Goal: Transaction & Acquisition: Book appointment/travel/reservation

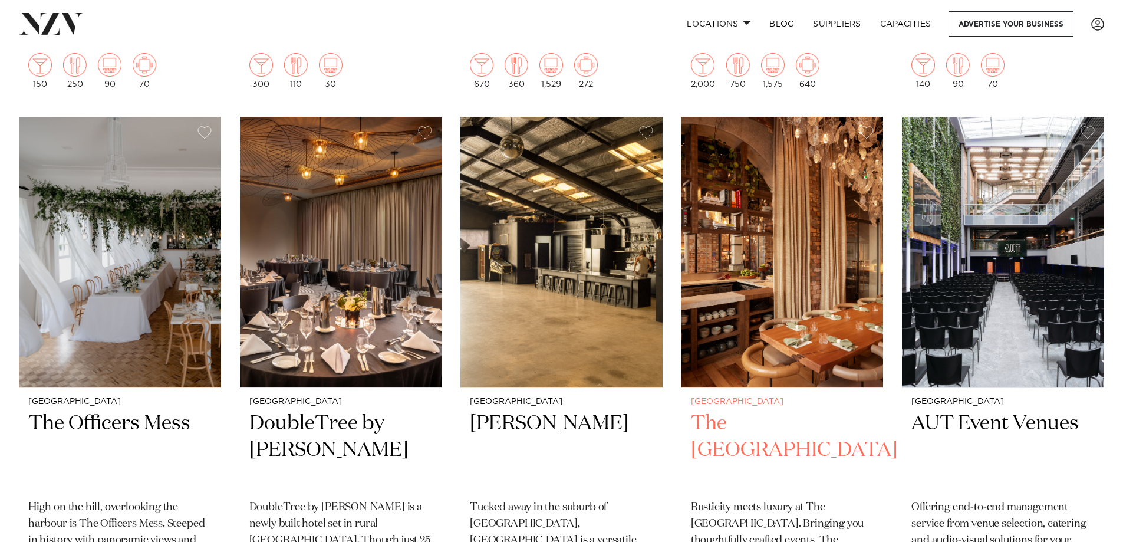
scroll to position [6248, 0]
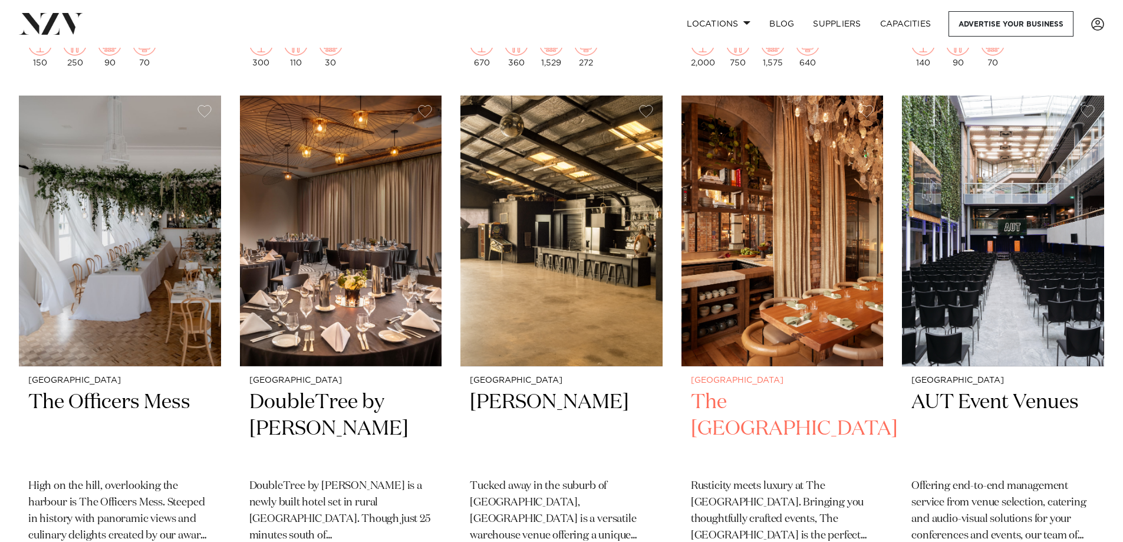
click at [752, 239] on img at bounding box center [782, 230] width 202 height 271
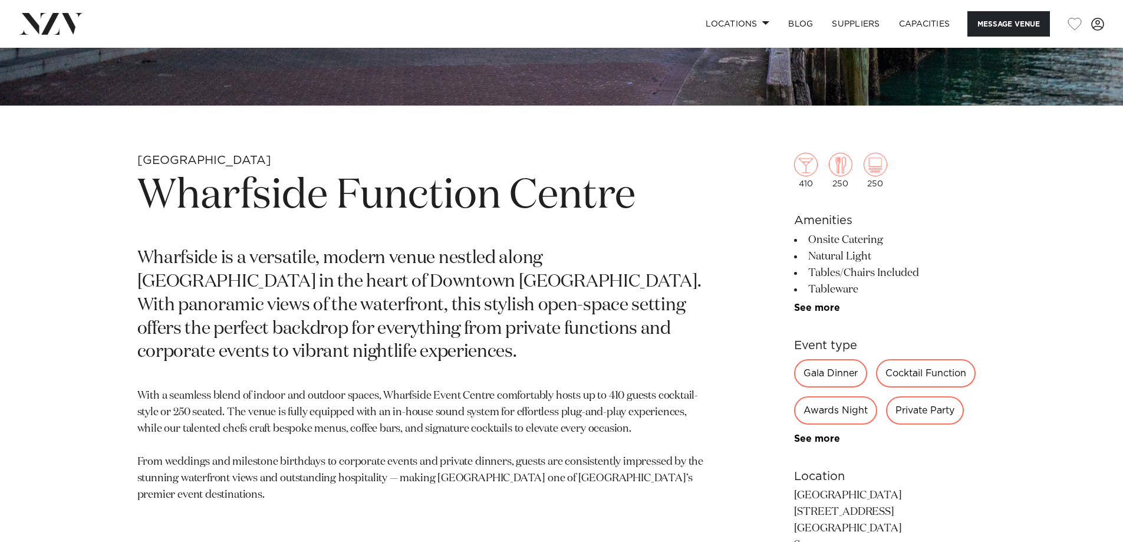
scroll to position [472, 0]
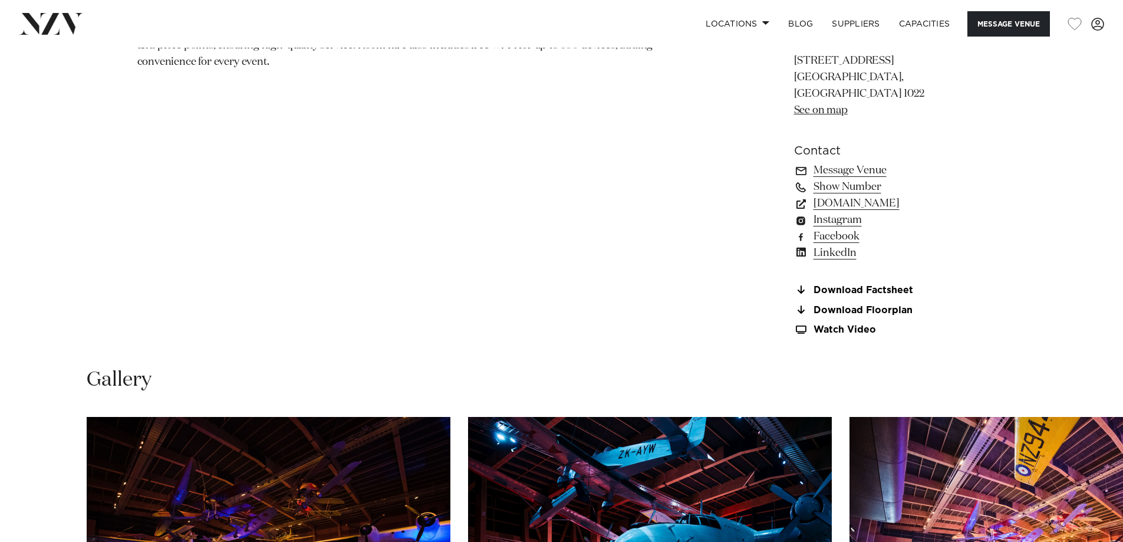
scroll to position [884, 0]
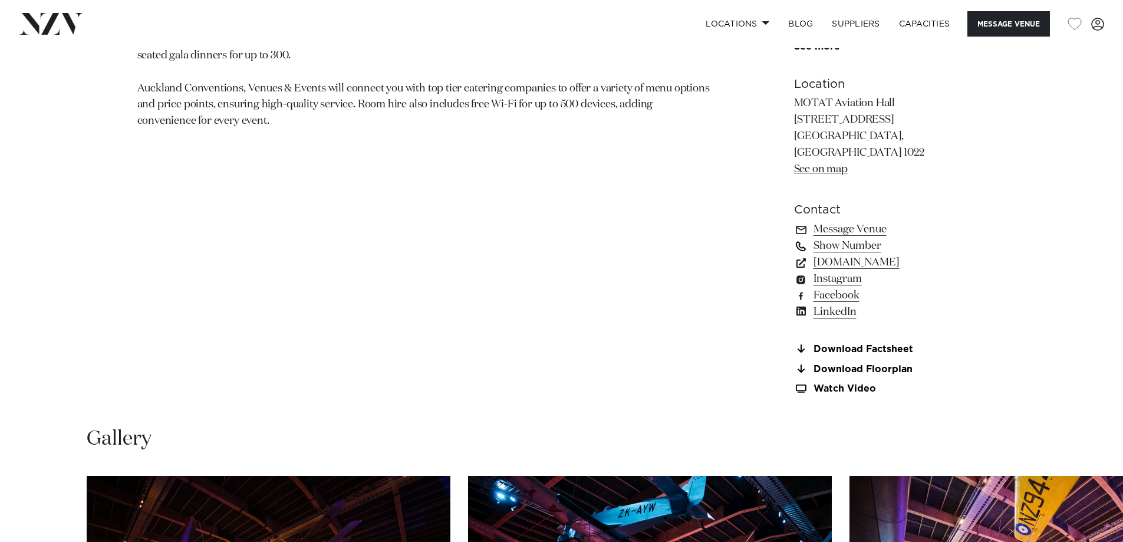
click at [849, 238] on link "Show Number" at bounding box center [890, 246] width 192 height 17
click at [855, 221] on link "Message Venue" at bounding box center [890, 229] width 192 height 17
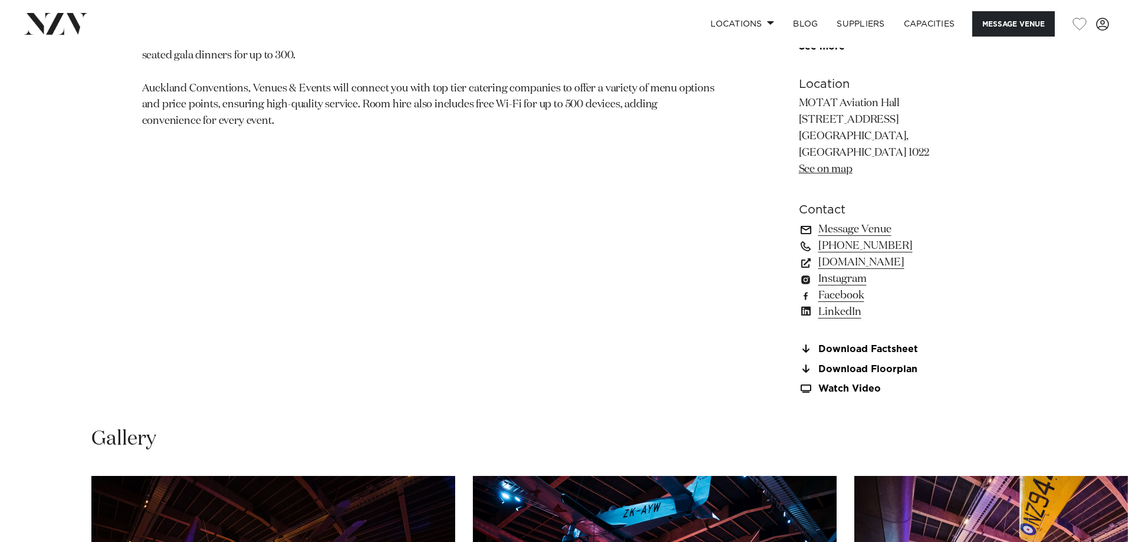
scroll to position [888, 0]
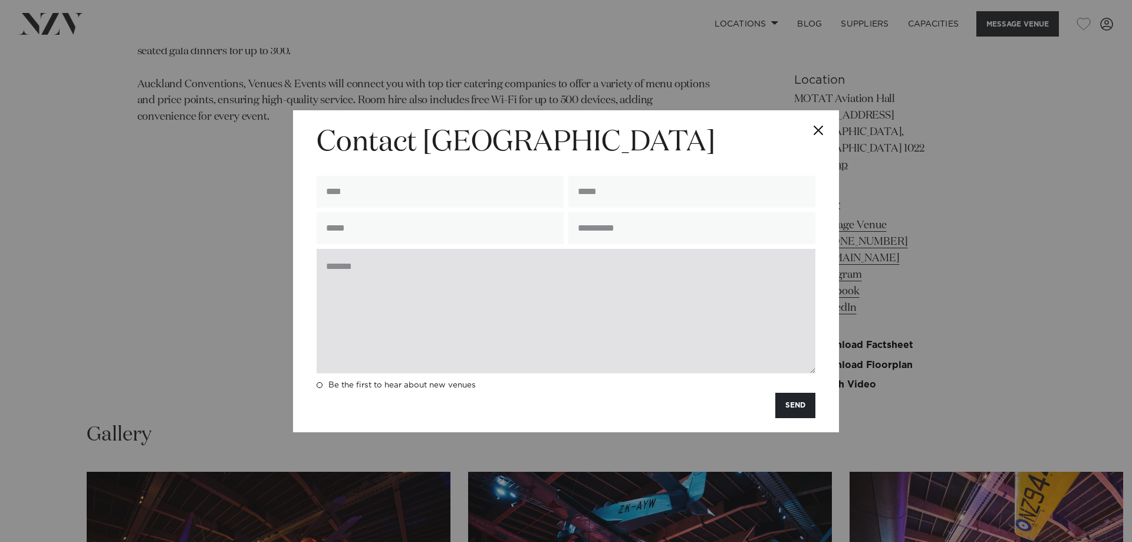
click at [393, 281] on textarea at bounding box center [566, 311] width 499 height 124
paste textarea "**********"
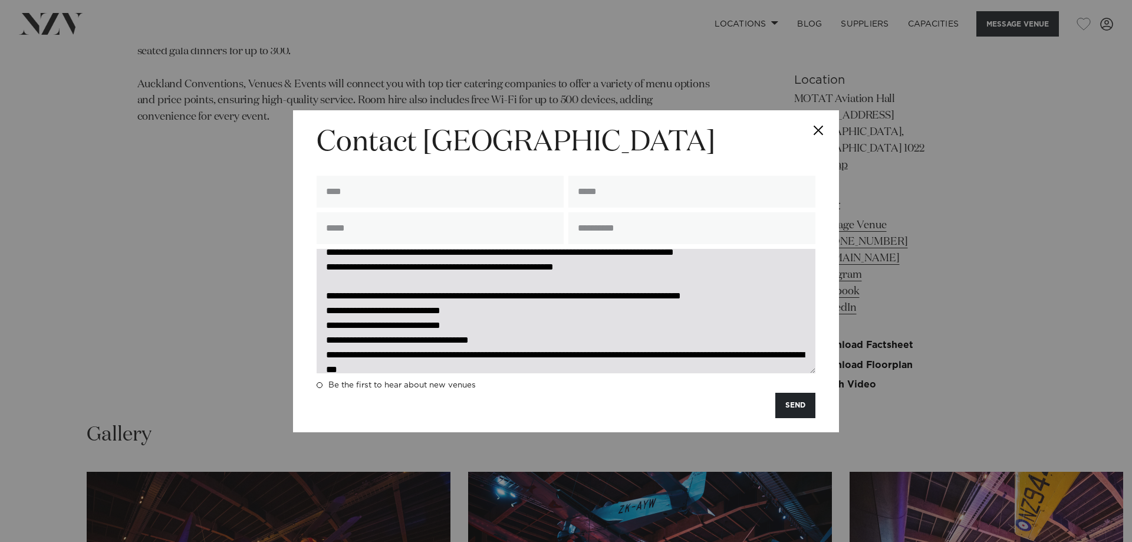
scroll to position [0, 0]
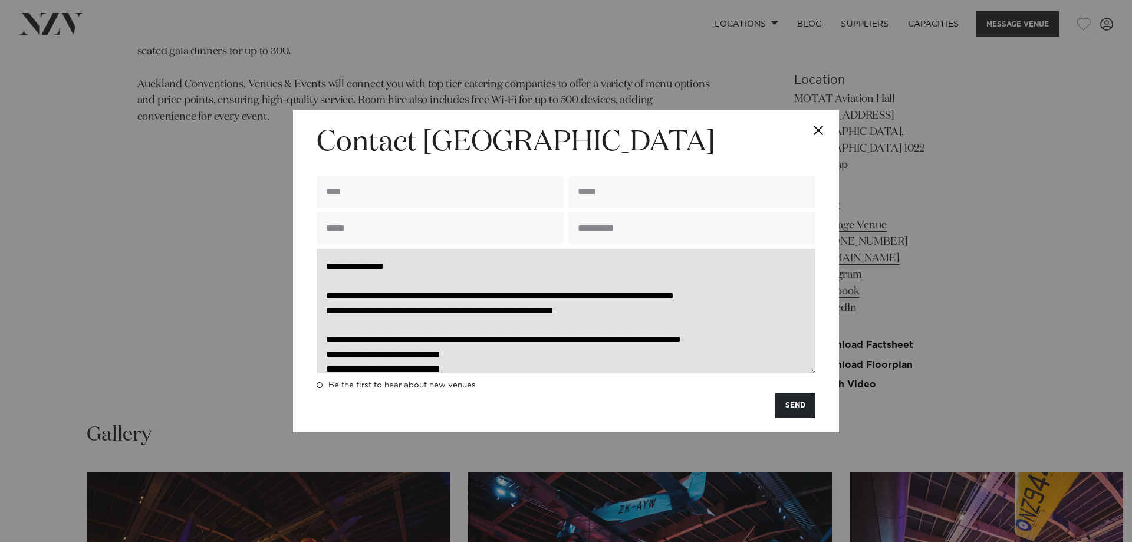
click at [373, 262] on textarea "**********" at bounding box center [566, 311] width 499 height 124
click at [547, 295] on textarea "**********" at bounding box center [566, 311] width 499 height 124
click at [344, 312] on textarea "**********" at bounding box center [566, 311] width 499 height 124
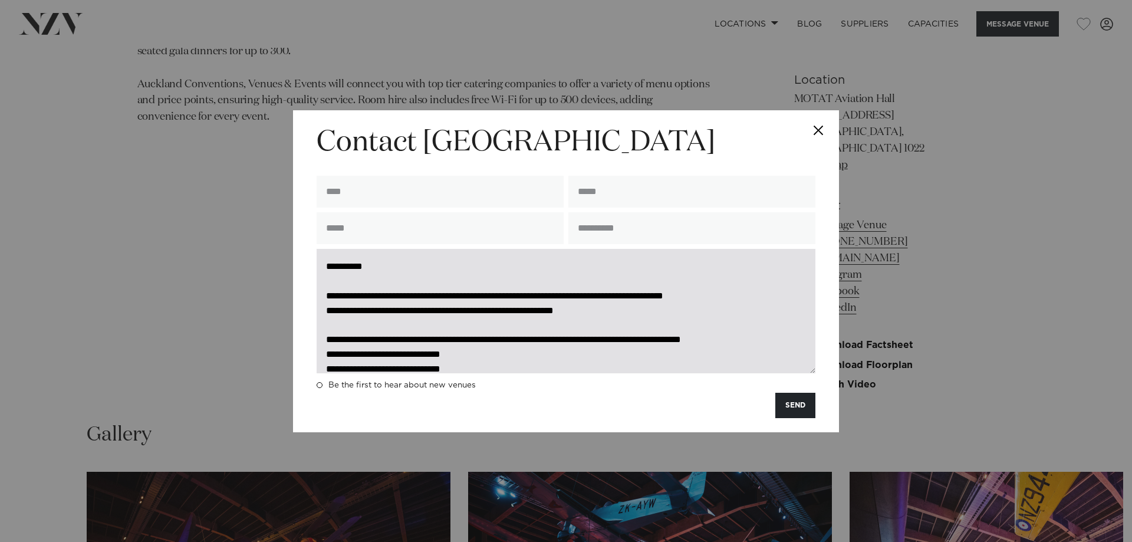
click at [468, 310] on textarea "**********" at bounding box center [566, 311] width 499 height 124
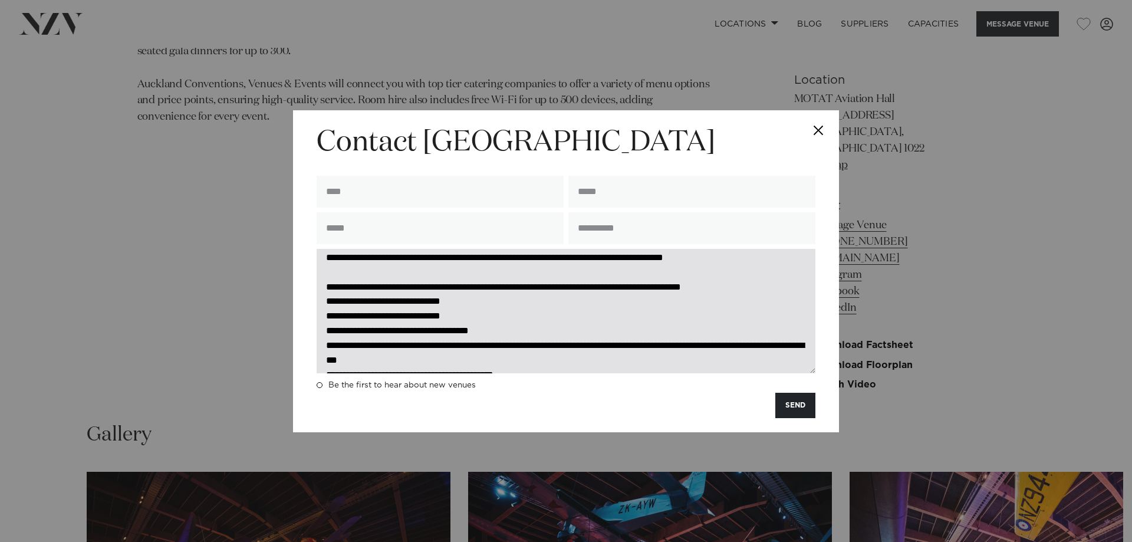
scroll to position [59, 0]
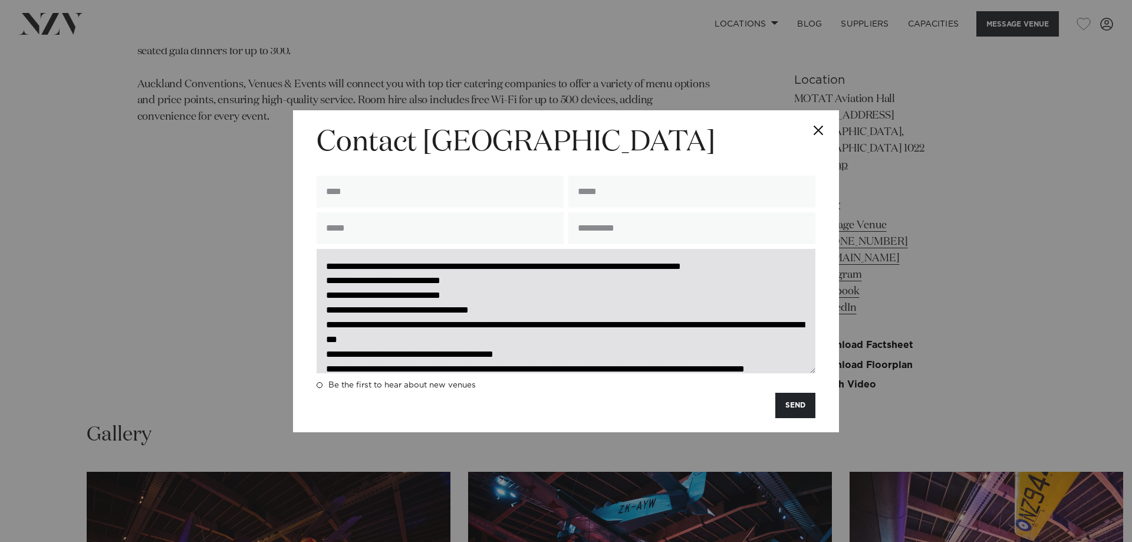
click at [378, 325] on textarea "**********" at bounding box center [566, 311] width 499 height 124
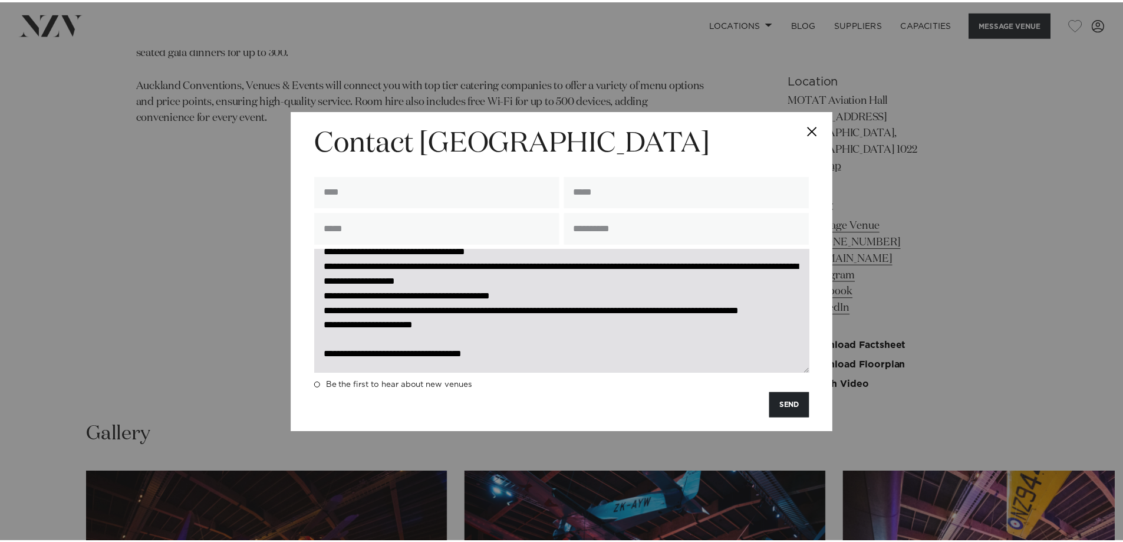
scroll to position [146, 0]
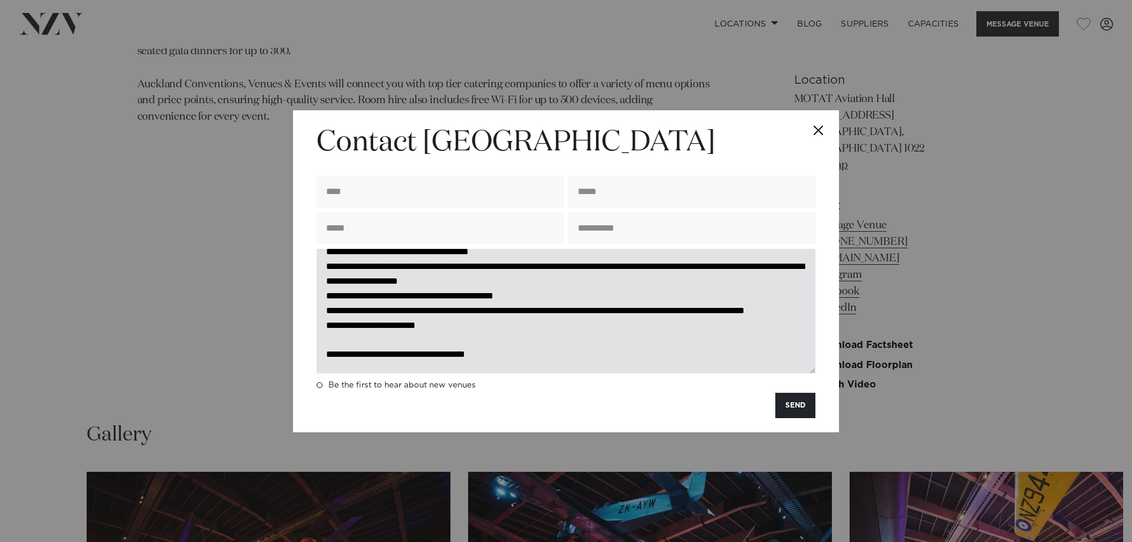
click at [359, 352] on textarea "**********" at bounding box center [566, 311] width 499 height 124
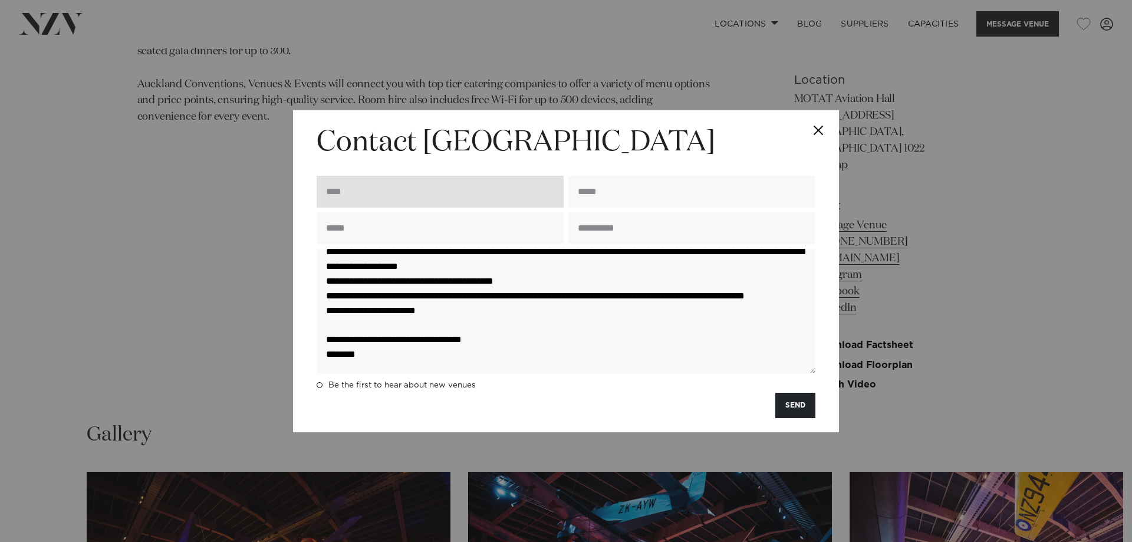
type textarea "**********"
click at [367, 190] on input "text" at bounding box center [440, 192] width 247 height 32
type input "**********"
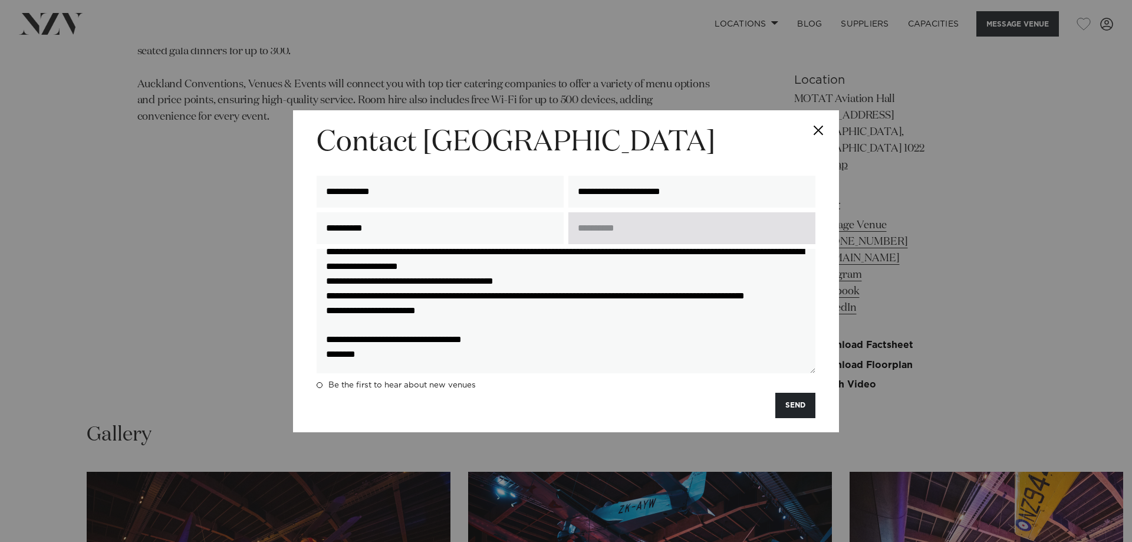
click at [623, 234] on input "text" at bounding box center [691, 228] width 247 height 32
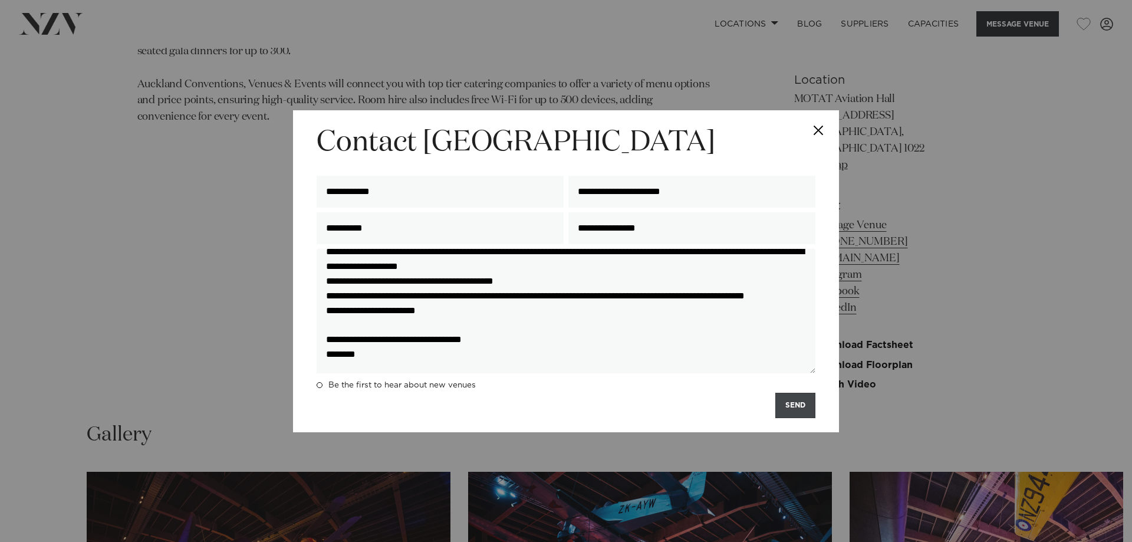
type input "**********"
click at [795, 407] on button "SEND" at bounding box center [795, 405] width 40 height 25
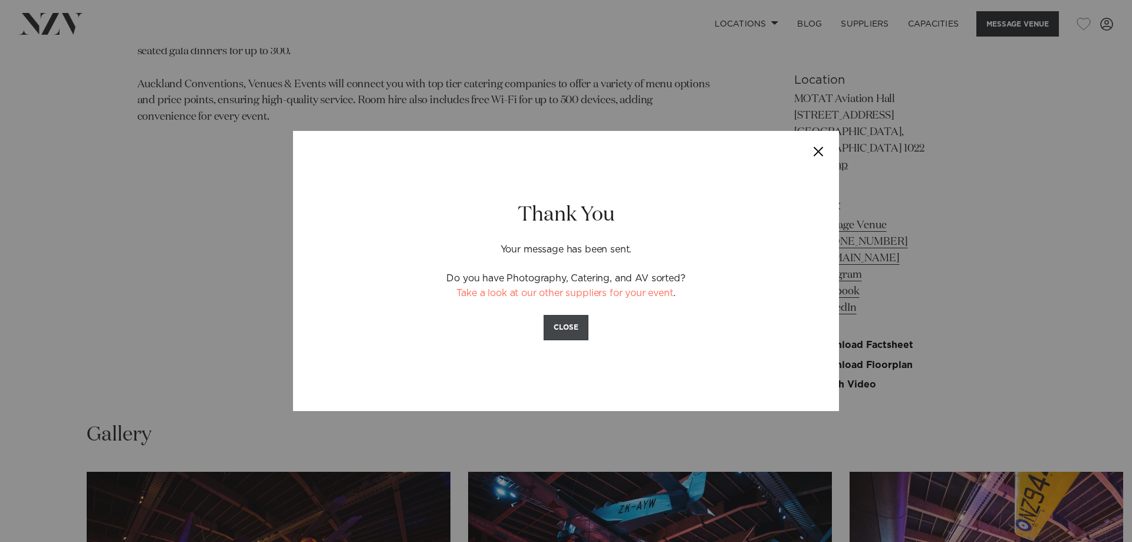
click at [572, 332] on button "CLOSE" at bounding box center [565, 327] width 45 height 25
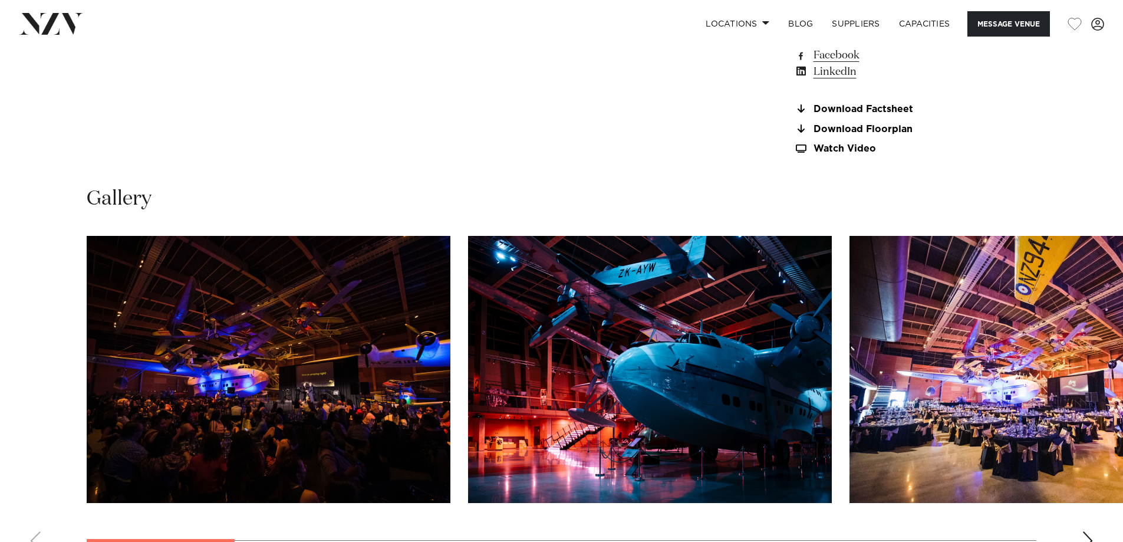
scroll to position [1301, 0]
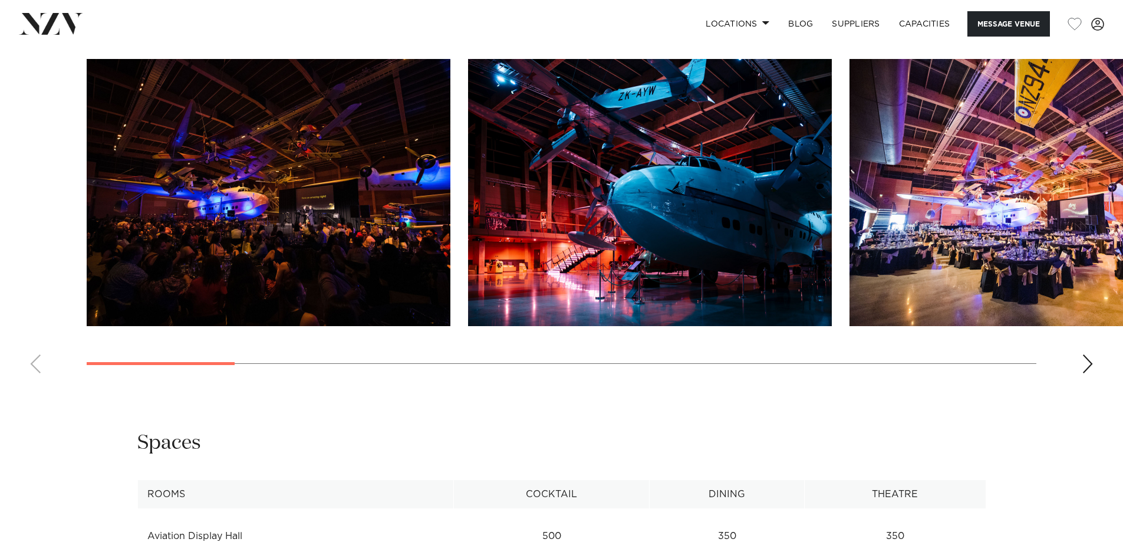
click at [1082, 354] on div "Next slide" at bounding box center [1088, 363] width 12 height 19
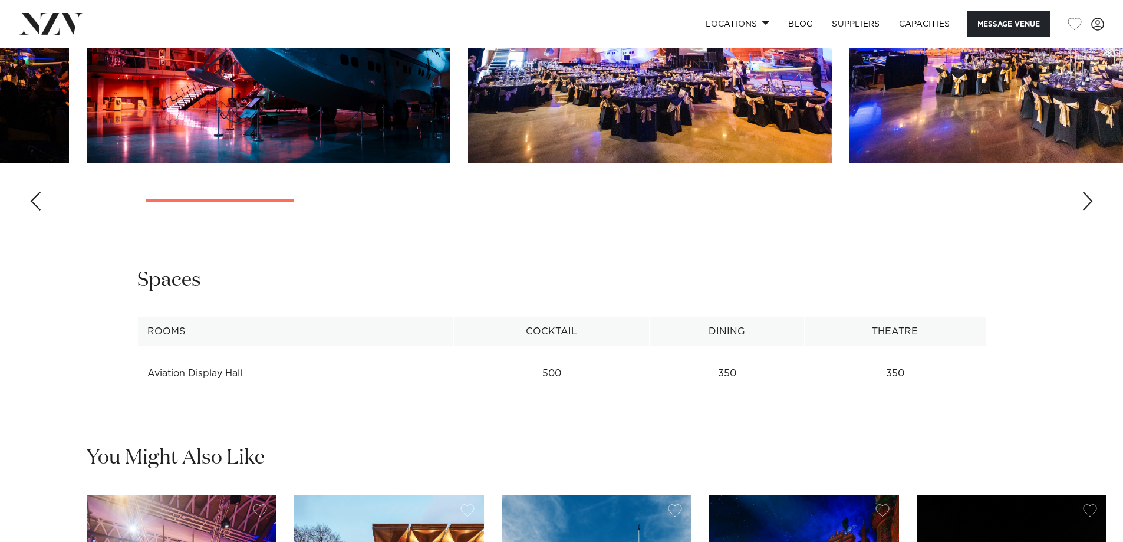
scroll to position [1360, 0]
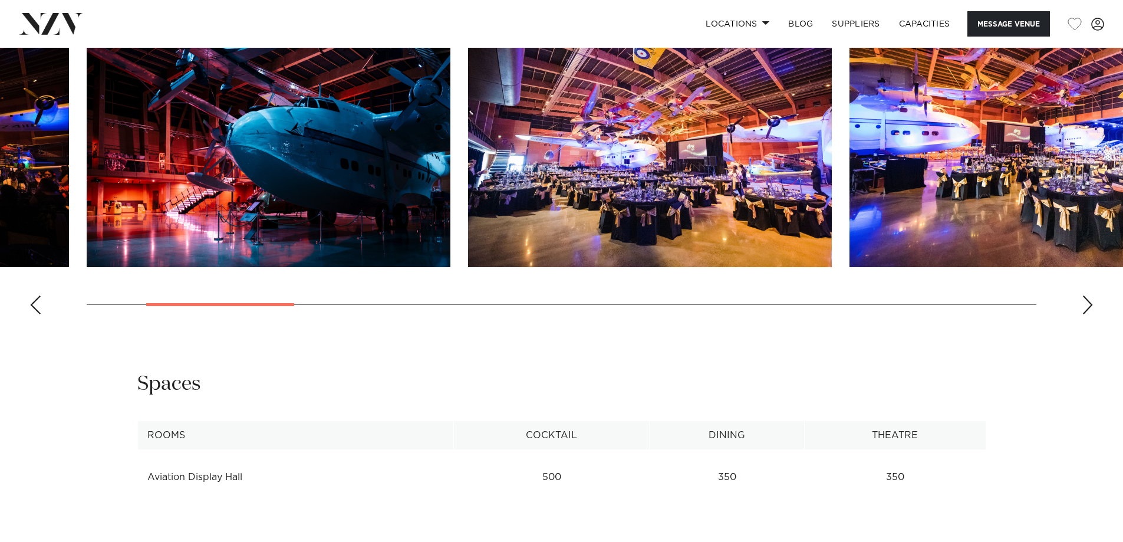
click at [1084, 295] on div "Next slide" at bounding box center [1088, 304] width 12 height 19
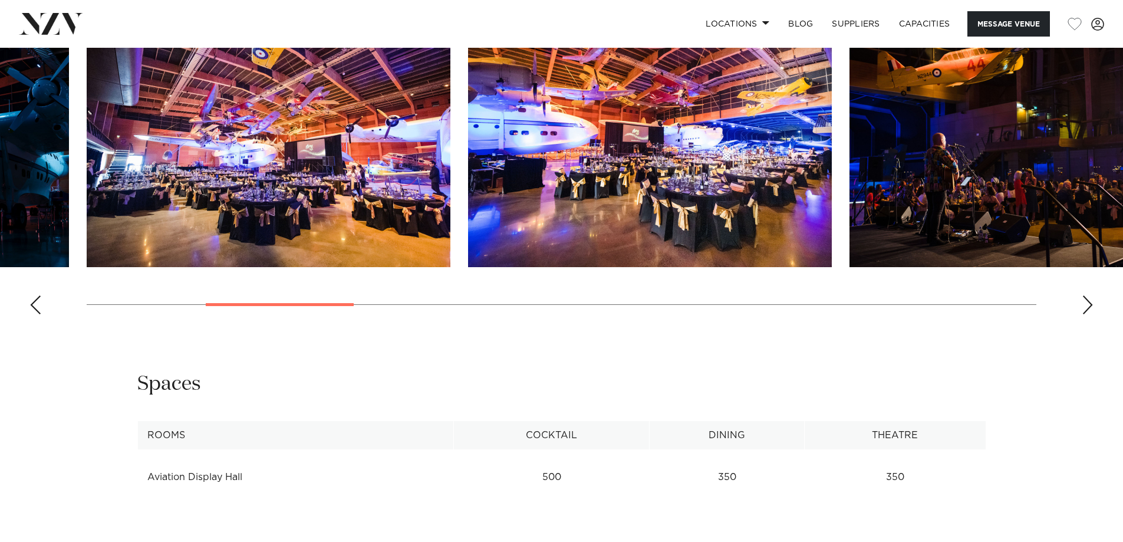
click at [1088, 295] on div "Next slide" at bounding box center [1088, 304] width 12 height 19
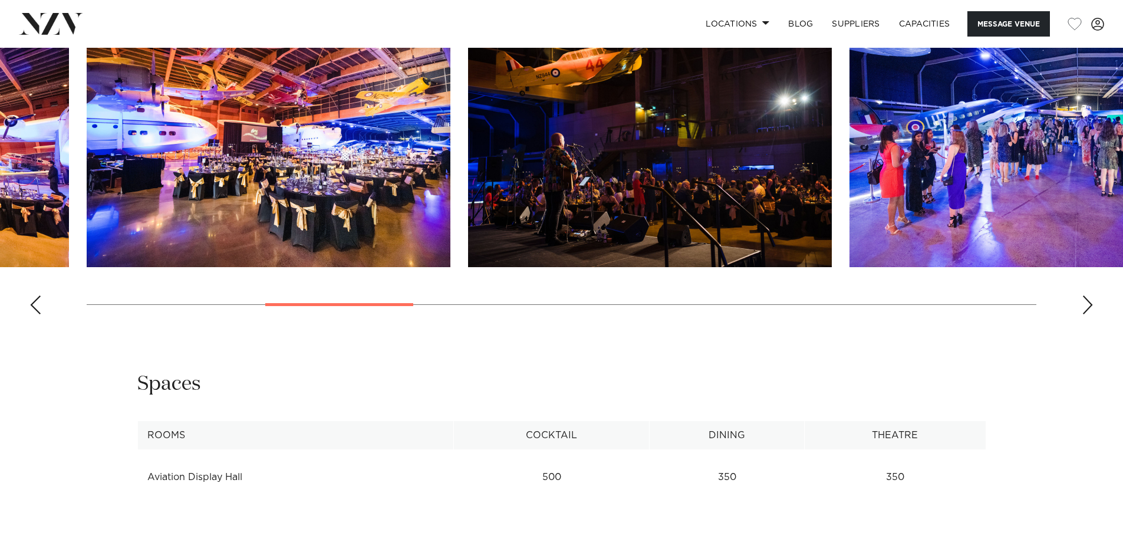
click at [1088, 295] on div "Next slide" at bounding box center [1088, 304] width 12 height 19
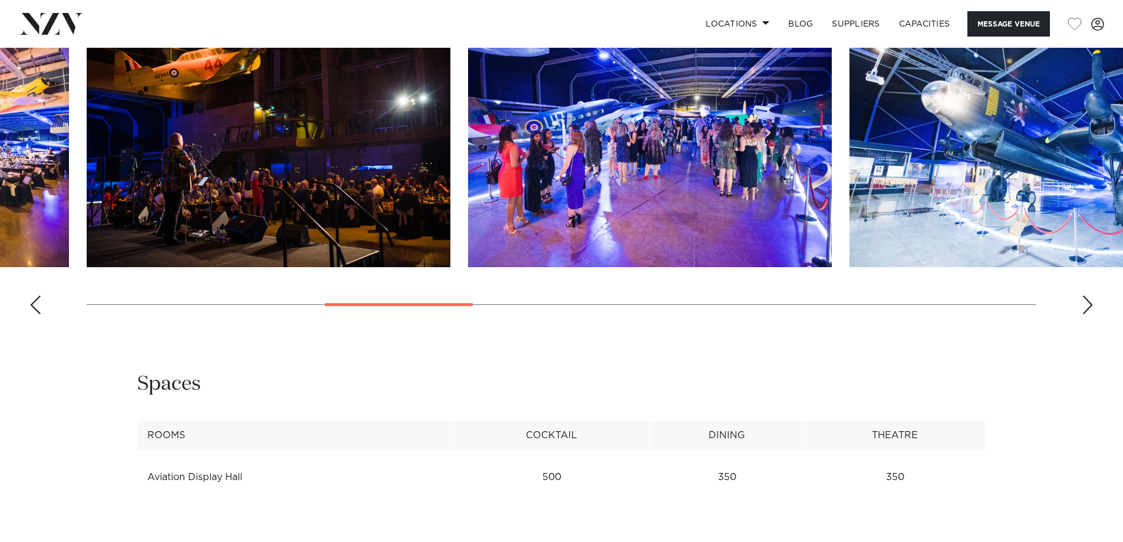
click at [1088, 295] on div "Next slide" at bounding box center [1088, 304] width 12 height 19
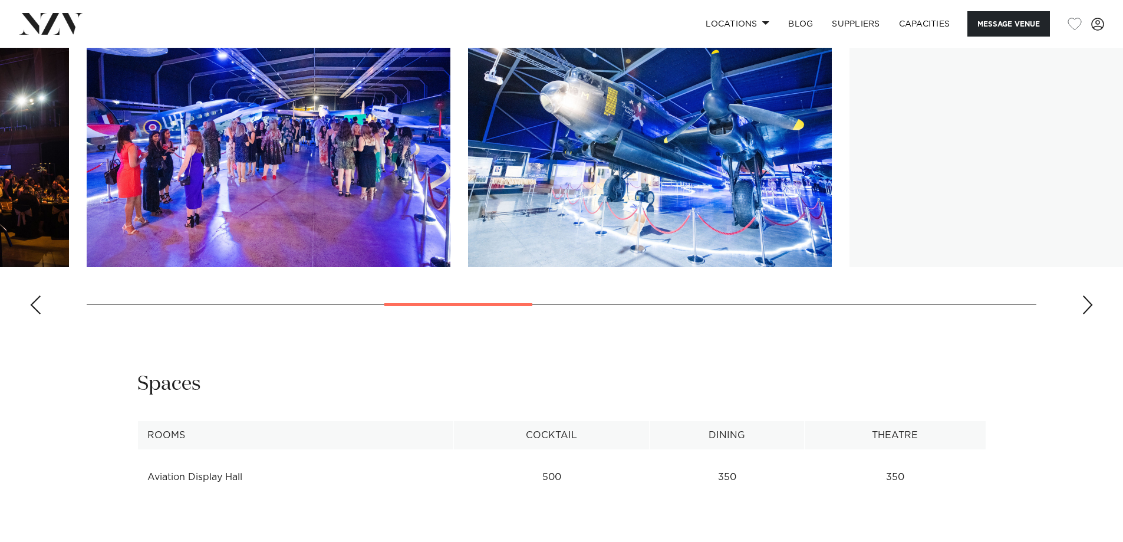
click at [1088, 295] on div "Next slide" at bounding box center [1088, 304] width 12 height 19
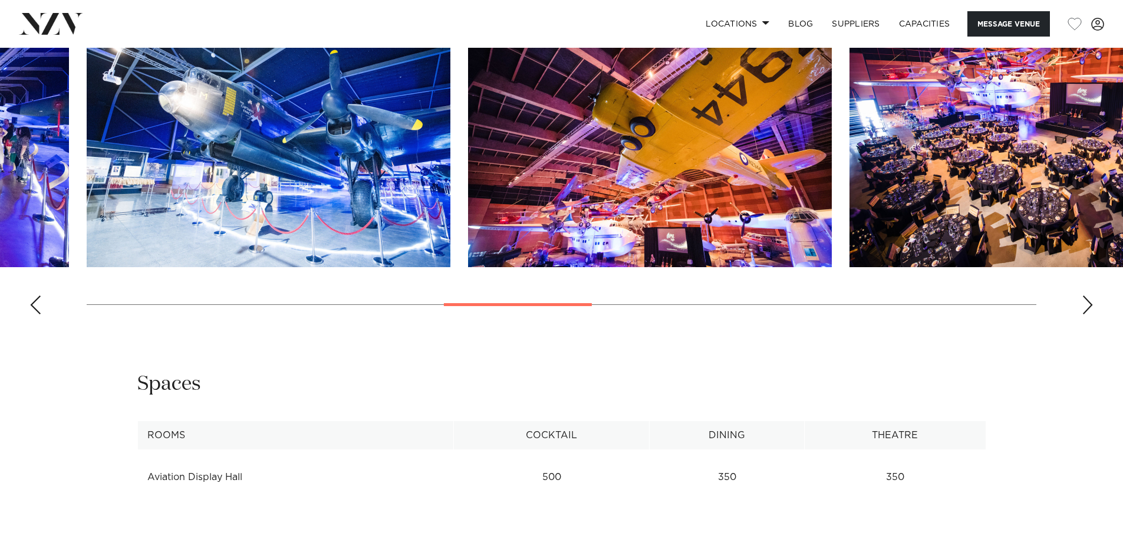
click at [1088, 295] on div "Next slide" at bounding box center [1088, 304] width 12 height 19
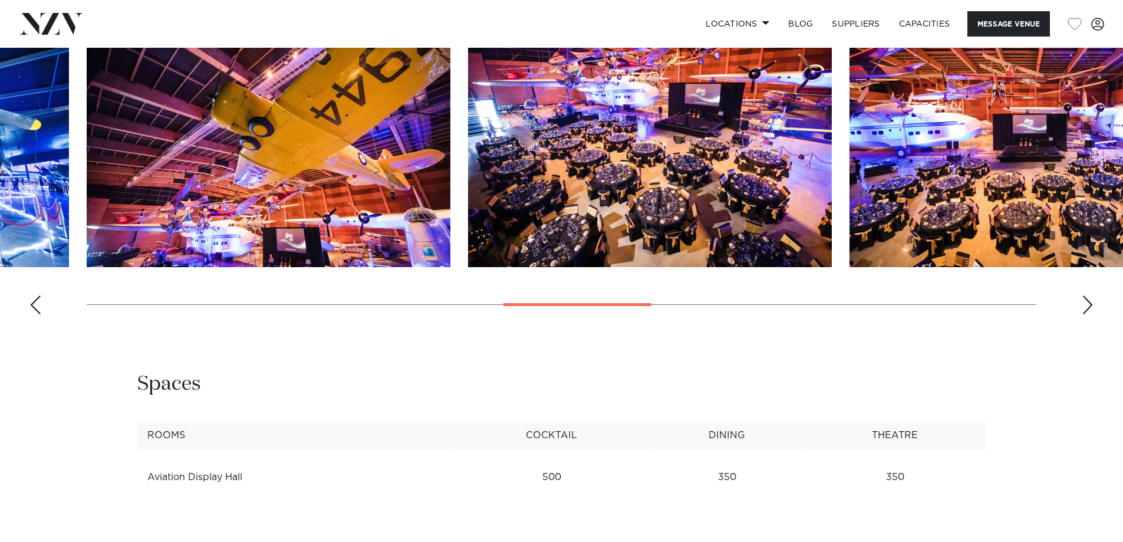
click at [1088, 295] on div "Next slide" at bounding box center [1088, 304] width 12 height 19
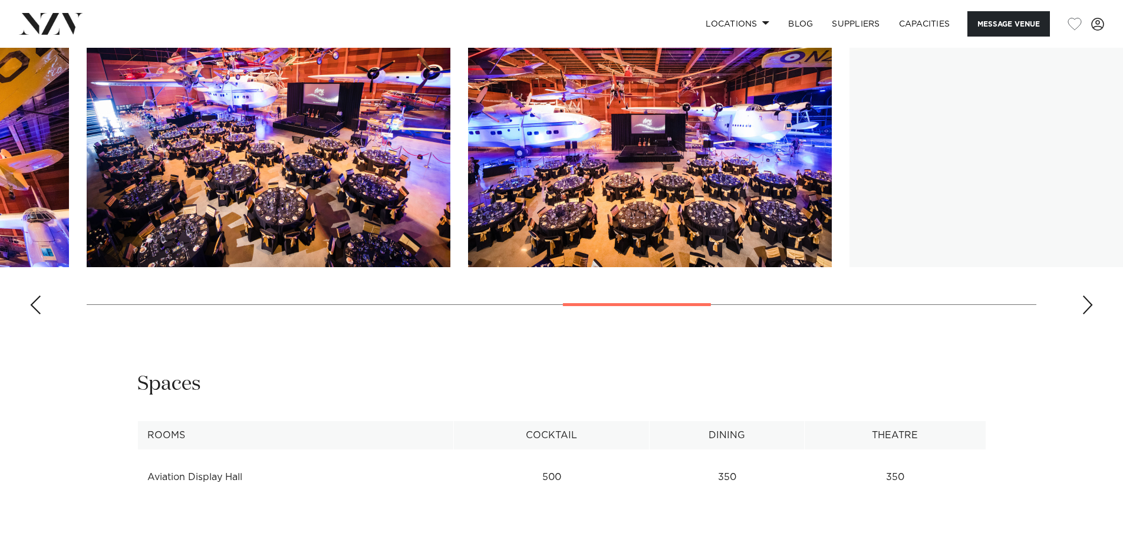
click at [1088, 295] on div "Next slide" at bounding box center [1088, 304] width 12 height 19
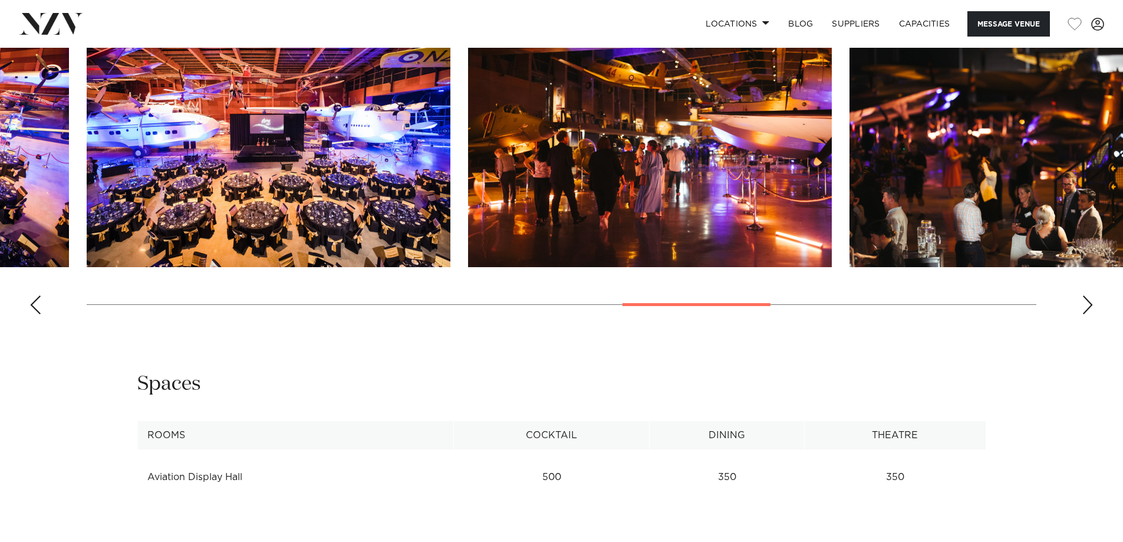
click at [1085, 295] on div "Next slide" at bounding box center [1088, 304] width 12 height 19
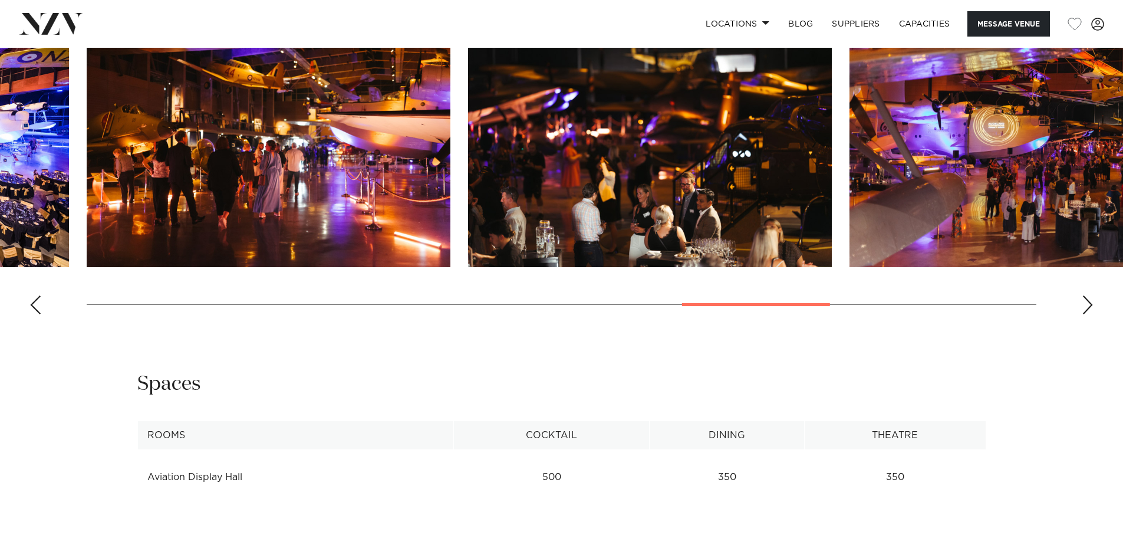
click at [1085, 295] on div "Next slide" at bounding box center [1088, 304] width 12 height 19
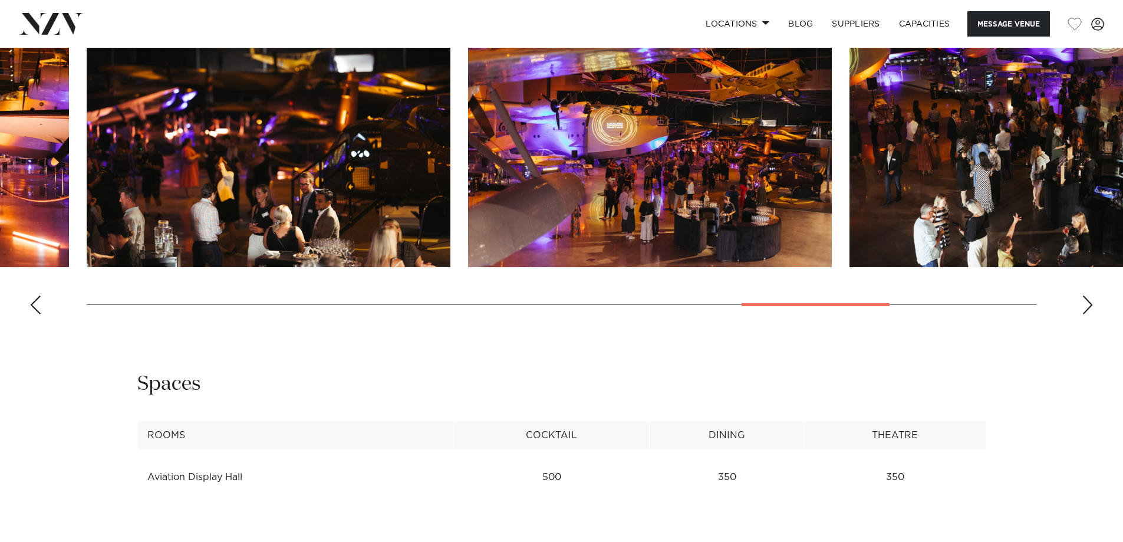
click at [1085, 295] on div "Next slide" at bounding box center [1088, 304] width 12 height 19
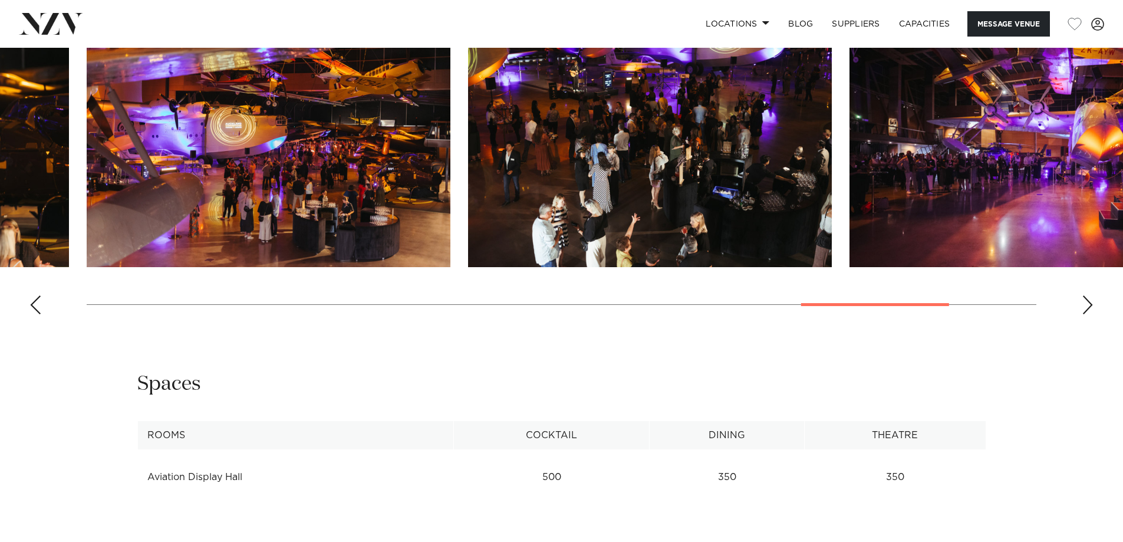
click at [1085, 295] on div "Next slide" at bounding box center [1088, 304] width 12 height 19
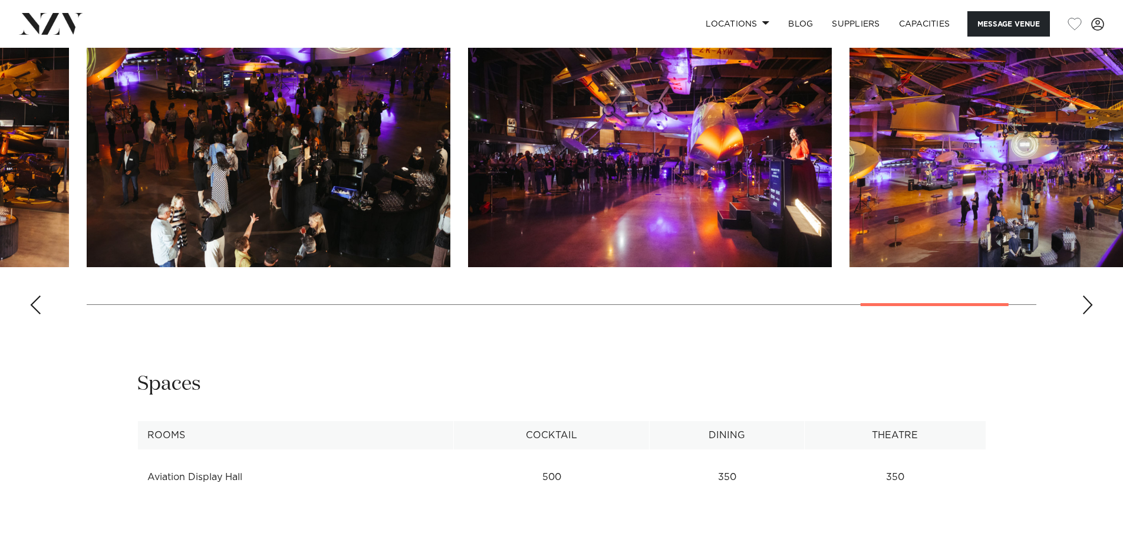
click at [1085, 295] on div "Next slide" at bounding box center [1088, 304] width 12 height 19
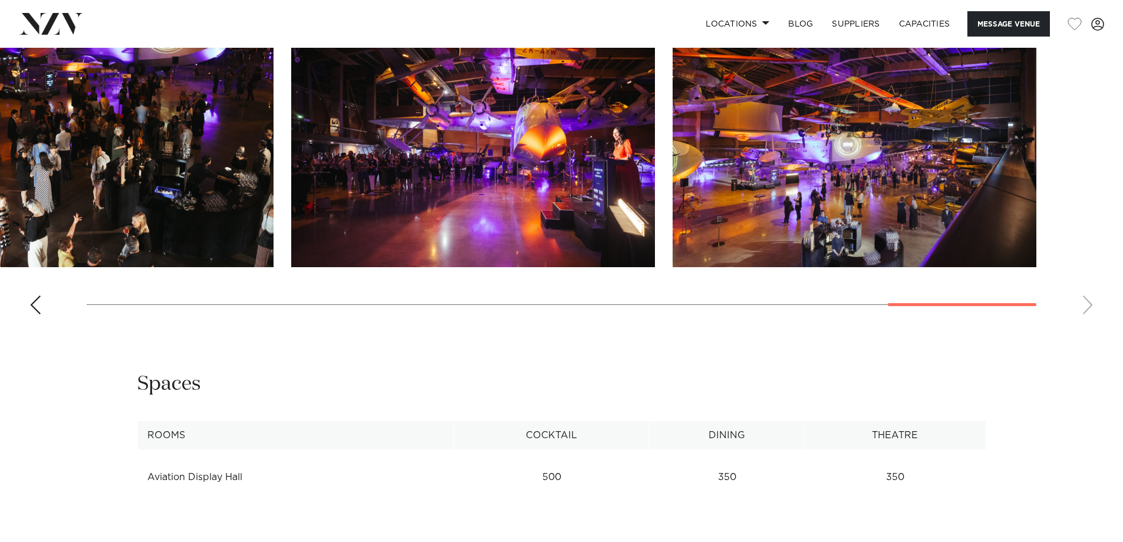
click at [1085, 288] on swiper-container at bounding box center [561, 162] width 1123 height 324
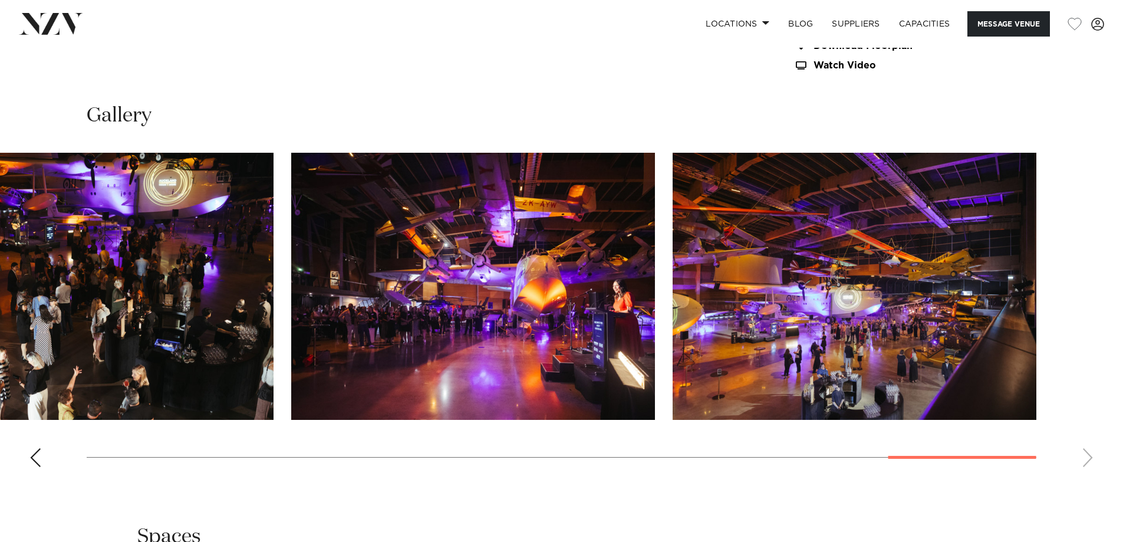
scroll to position [1183, 0]
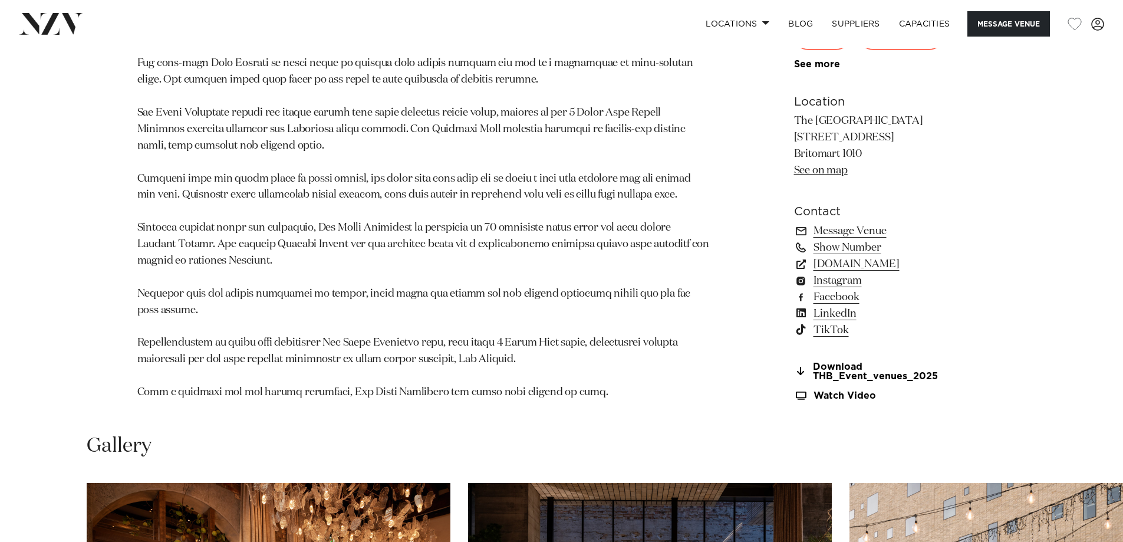
scroll to position [1474, 0]
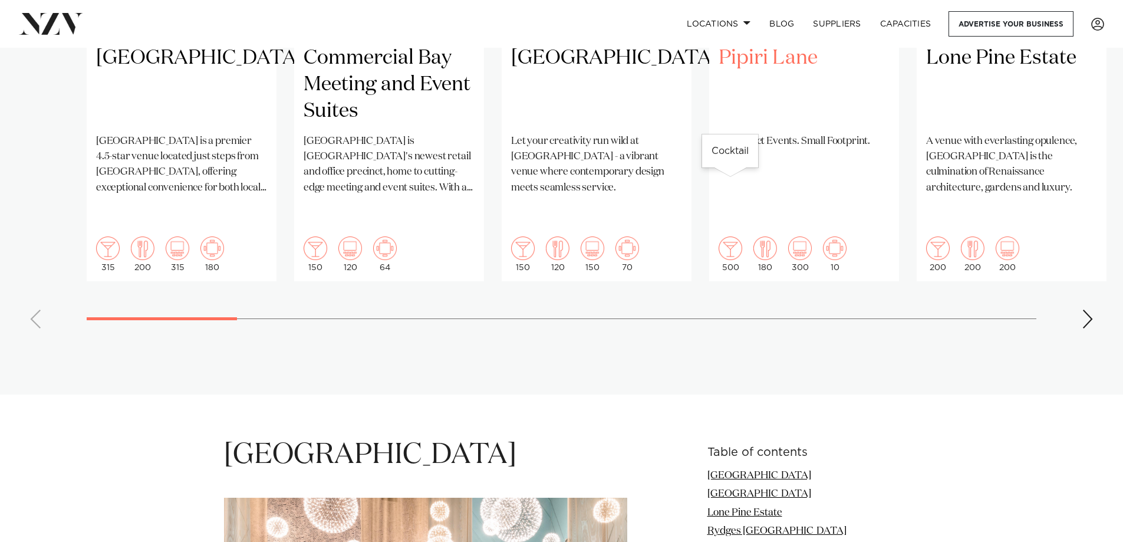
scroll to position [1120, 0]
click at [1089, 308] on div "Next slide" at bounding box center [1088, 317] width 12 height 19
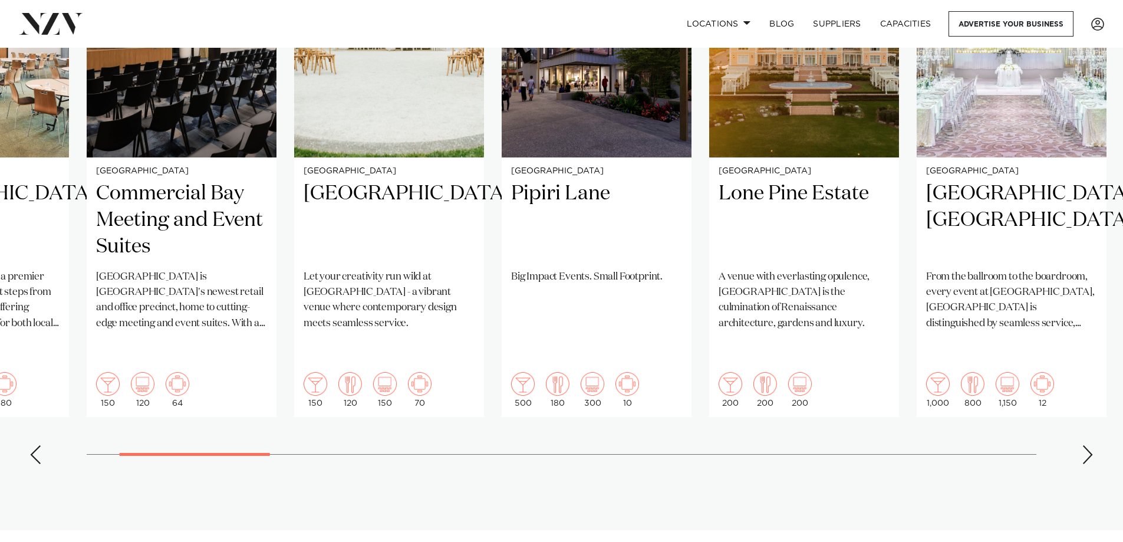
scroll to position [884, 0]
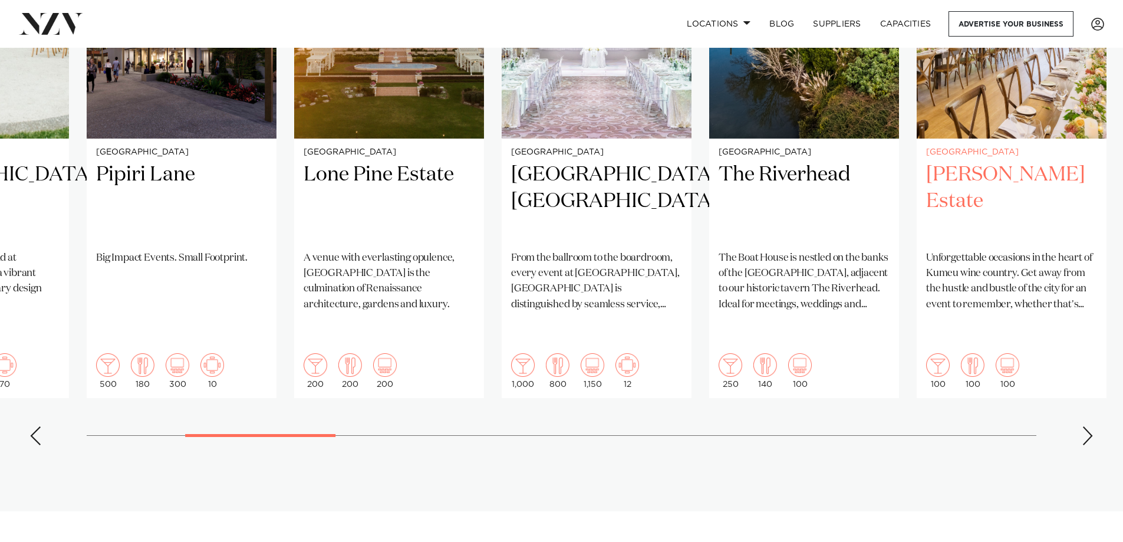
scroll to position [943, 0]
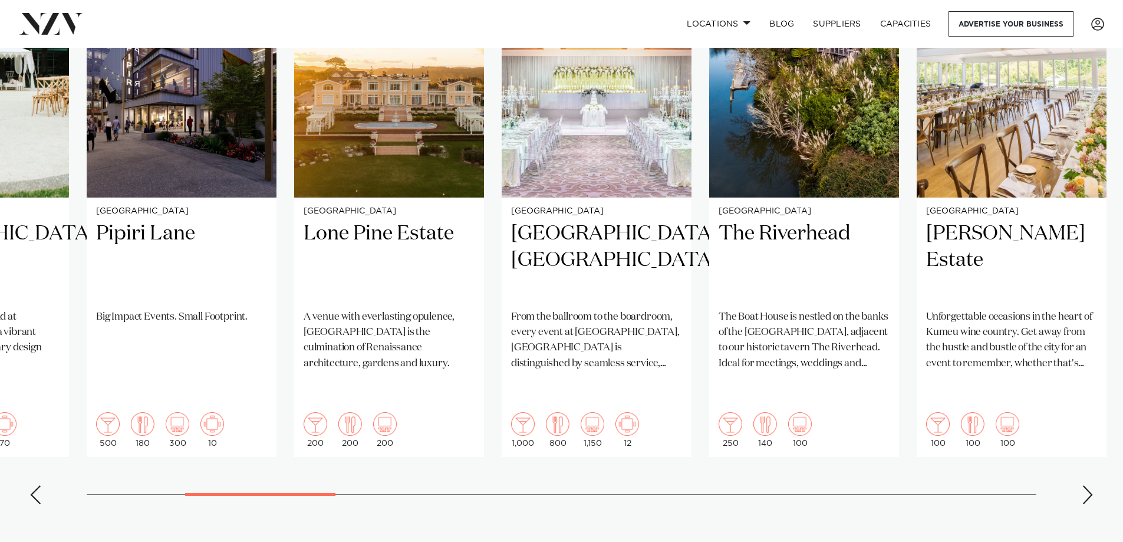
click at [1088, 485] on div "Next slide" at bounding box center [1088, 494] width 12 height 19
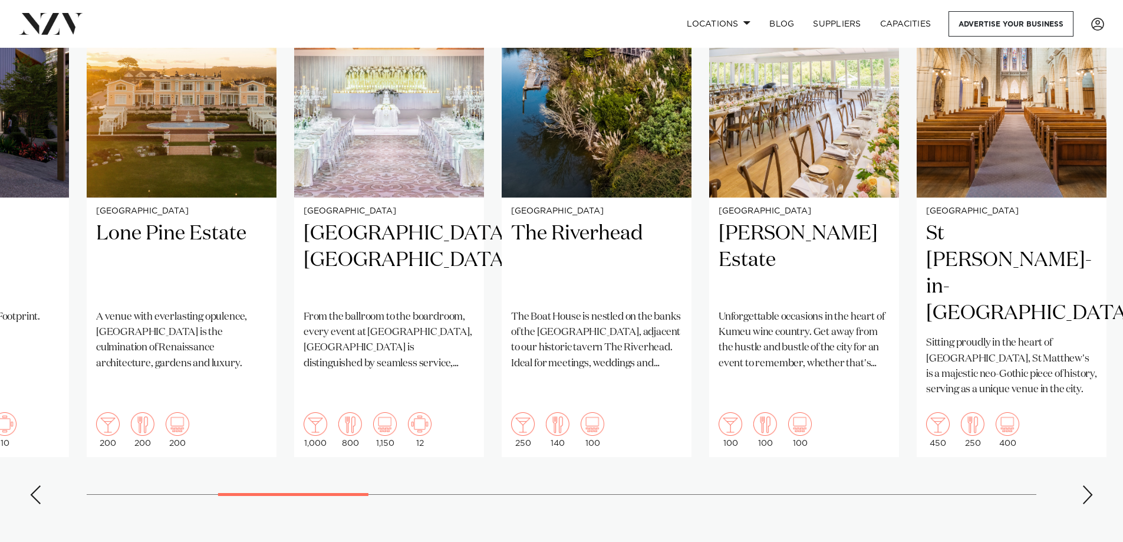
click at [1088, 485] on div "Next slide" at bounding box center [1088, 494] width 12 height 19
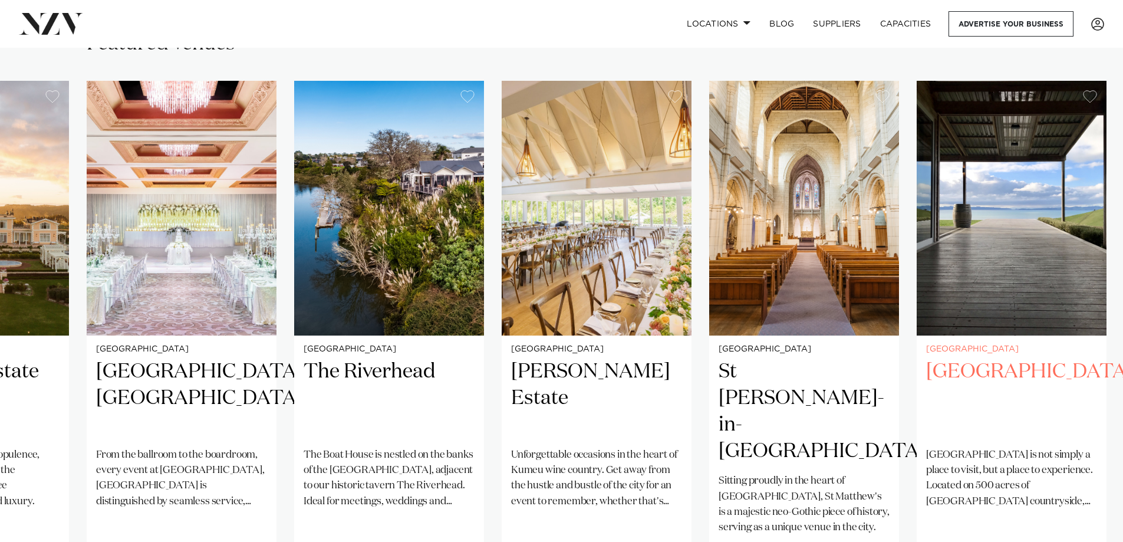
scroll to position [884, 0]
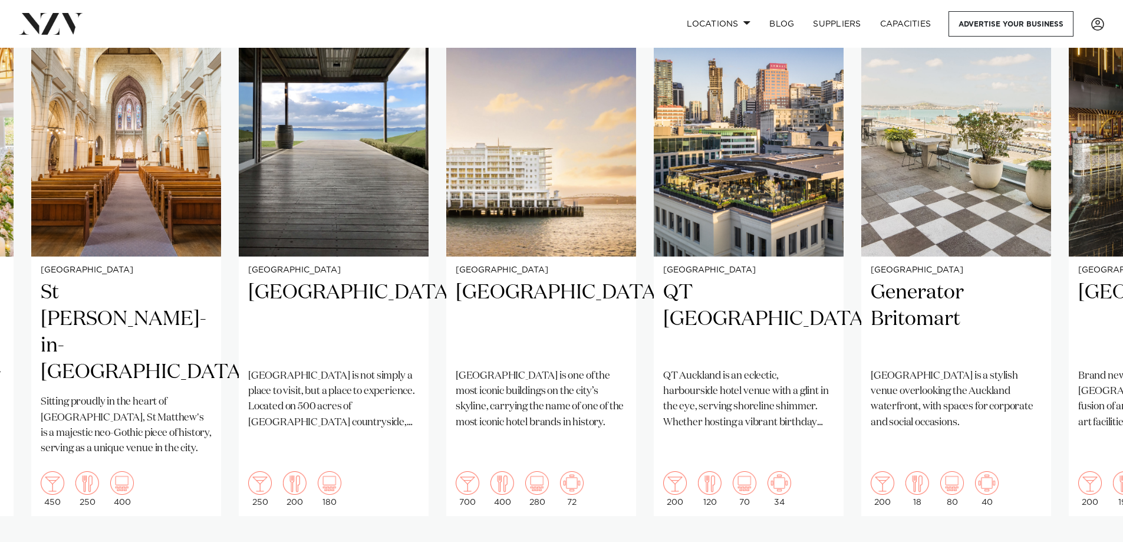
click at [1028, 508] on swiper-container "[GEOGRAPHIC_DATA] [GEOGRAPHIC_DATA] is a premier 4.5-star venue located just st…" at bounding box center [561, 287] width 1123 height 571
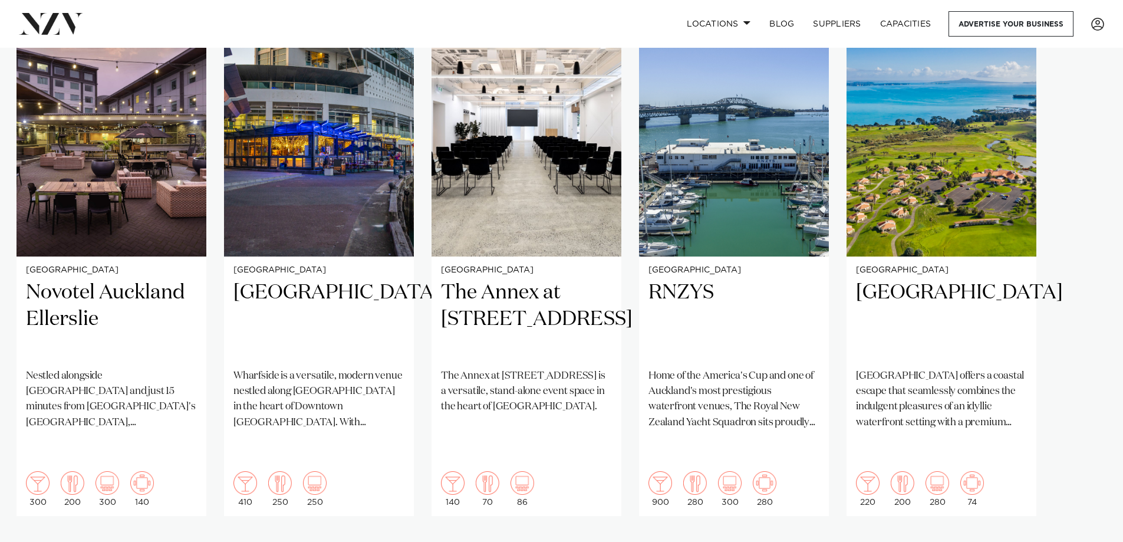
click at [1086, 489] on swiper-container "[GEOGRAPHIC_DATA] [GEOGRAPHIC_DATA] is a premier 4.5-star venue located just st…" at bounding box center [561, 287] width 1123 height 571
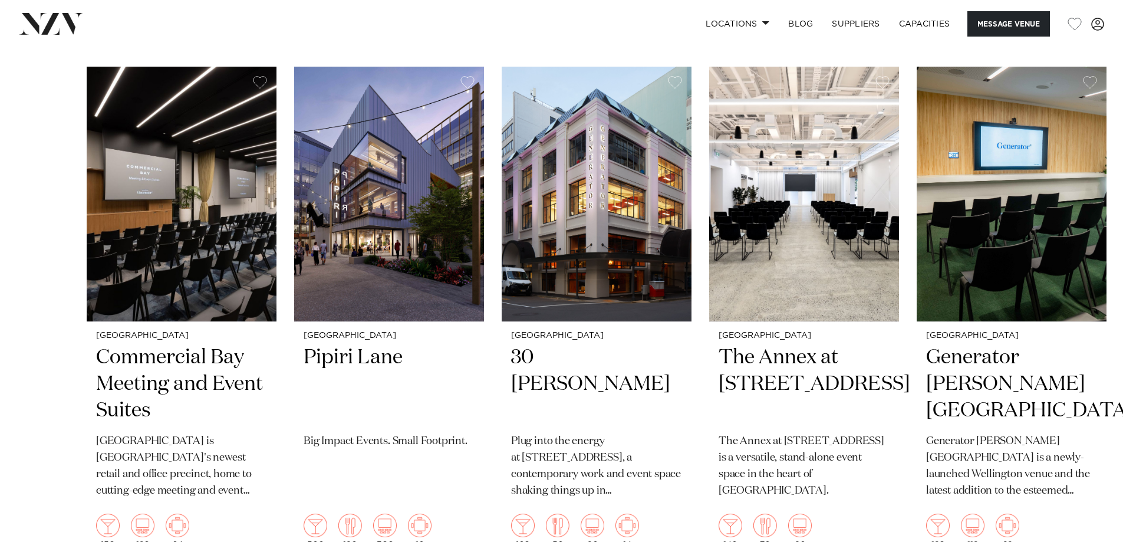
scroll to position [2711, 0]
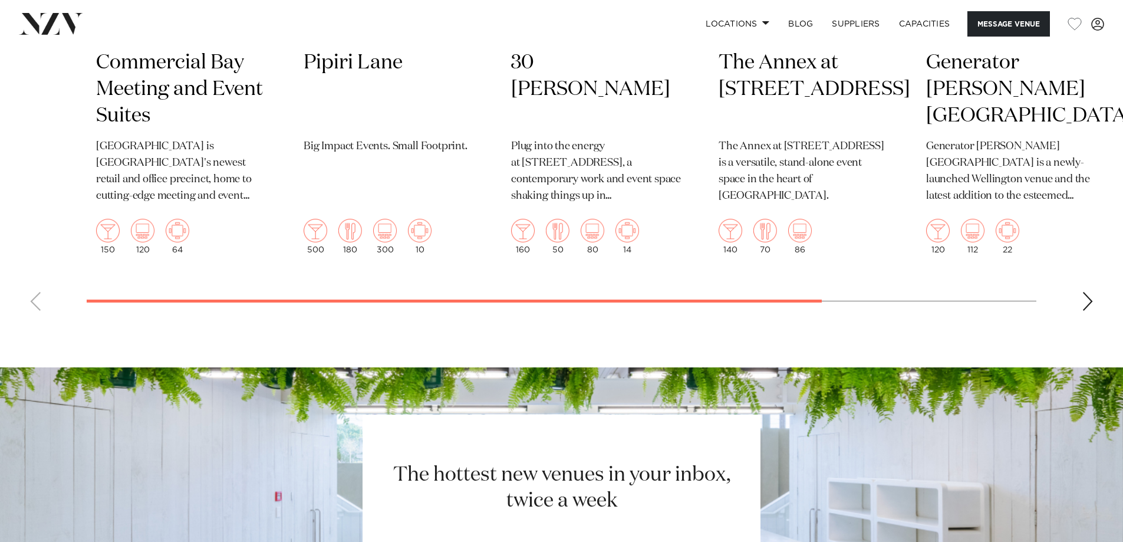
click at [1089, 304] on div "Next slide" at bounding box center [1088, 301] width 12 height 19
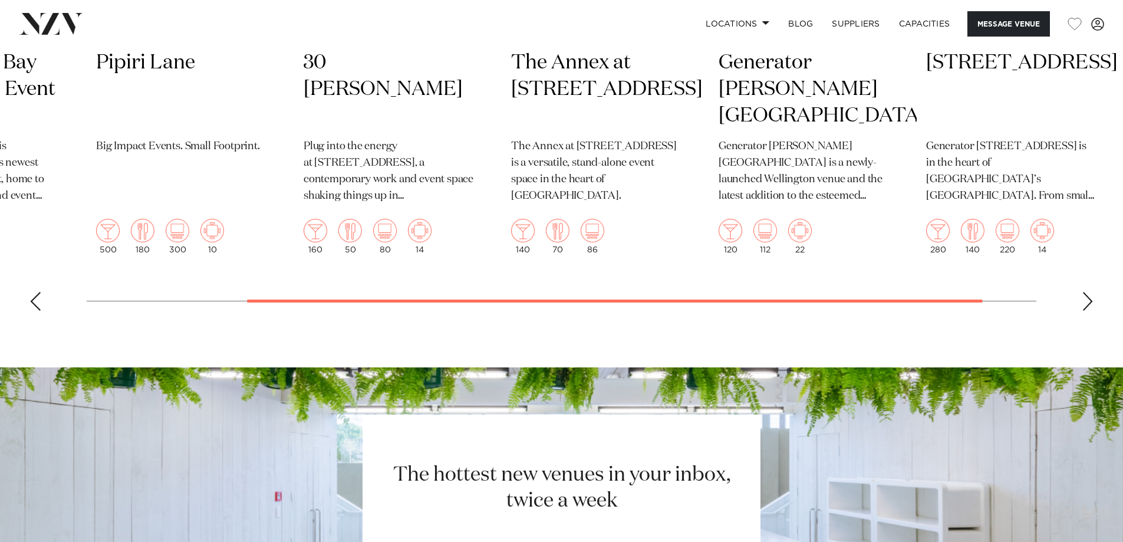
click at [1089, 304] on div "Next slide" at bounding box center [1088, 301] width 12 height 19
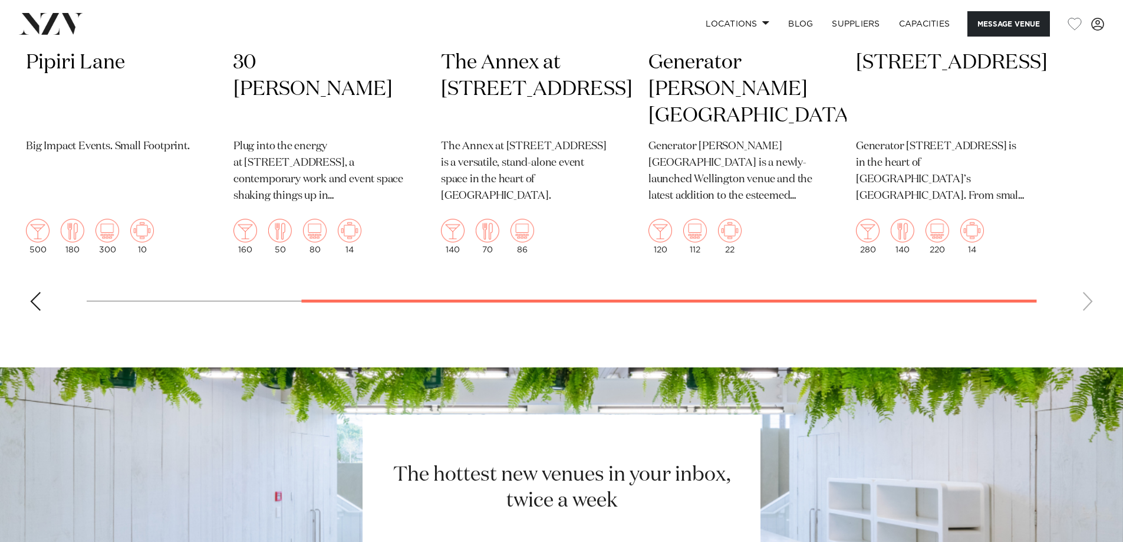
click at [1089, 304] on swiper-container "Auckland Commercial Bay Meeting and Event Suites [GEOGRAPHIC_DATA] is [GEOGRAPH…" at bounding box center [561, 46] width 1123 height 548
